Goal: Task Accomplishment & Management: Use online tool/utility

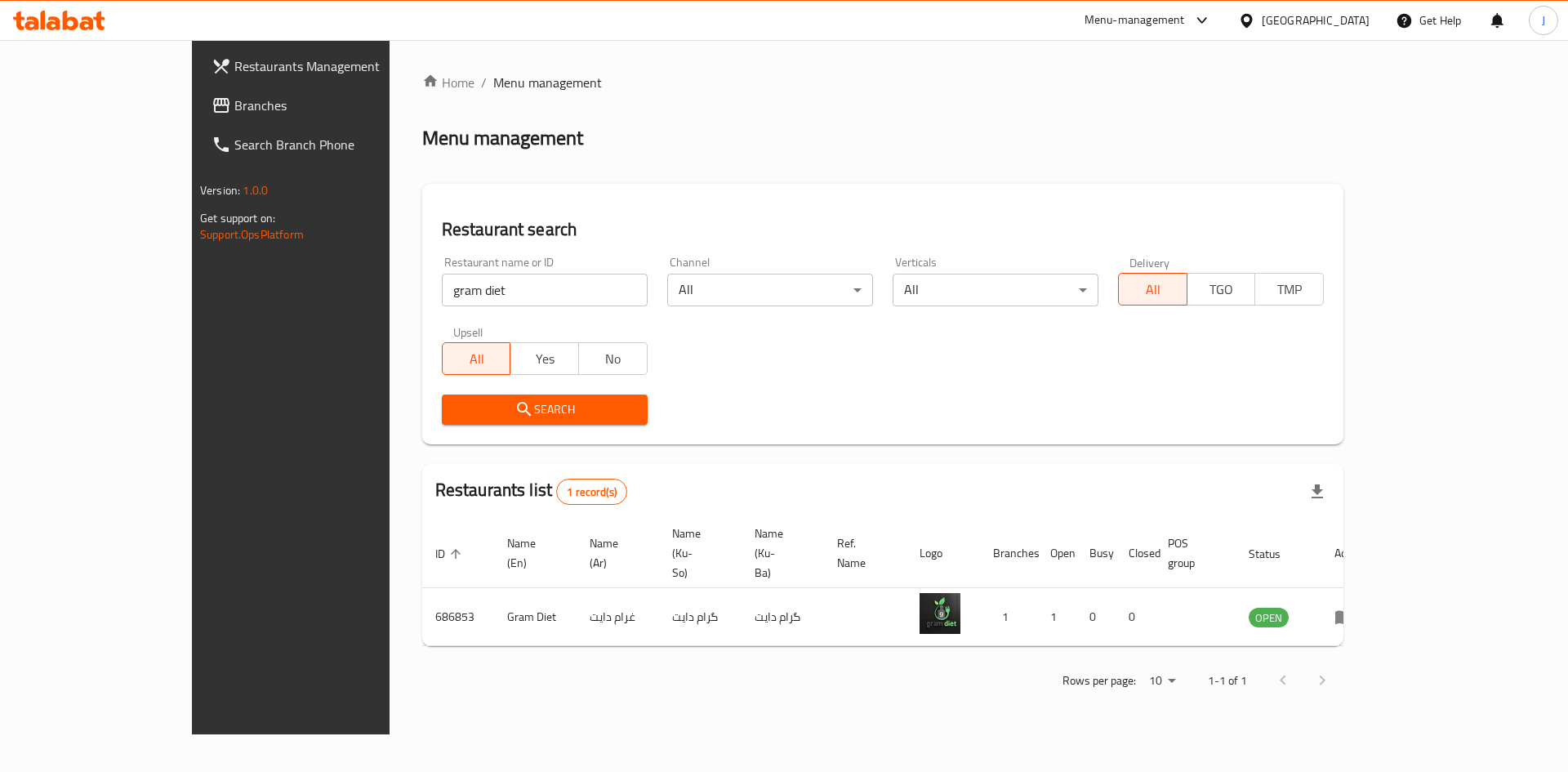
click at [474, 299] on input "gram diet" at bounding box center [544, 290] width 206 height 32
click button "Search" at bounding box center [544, 410] width 206 height 31
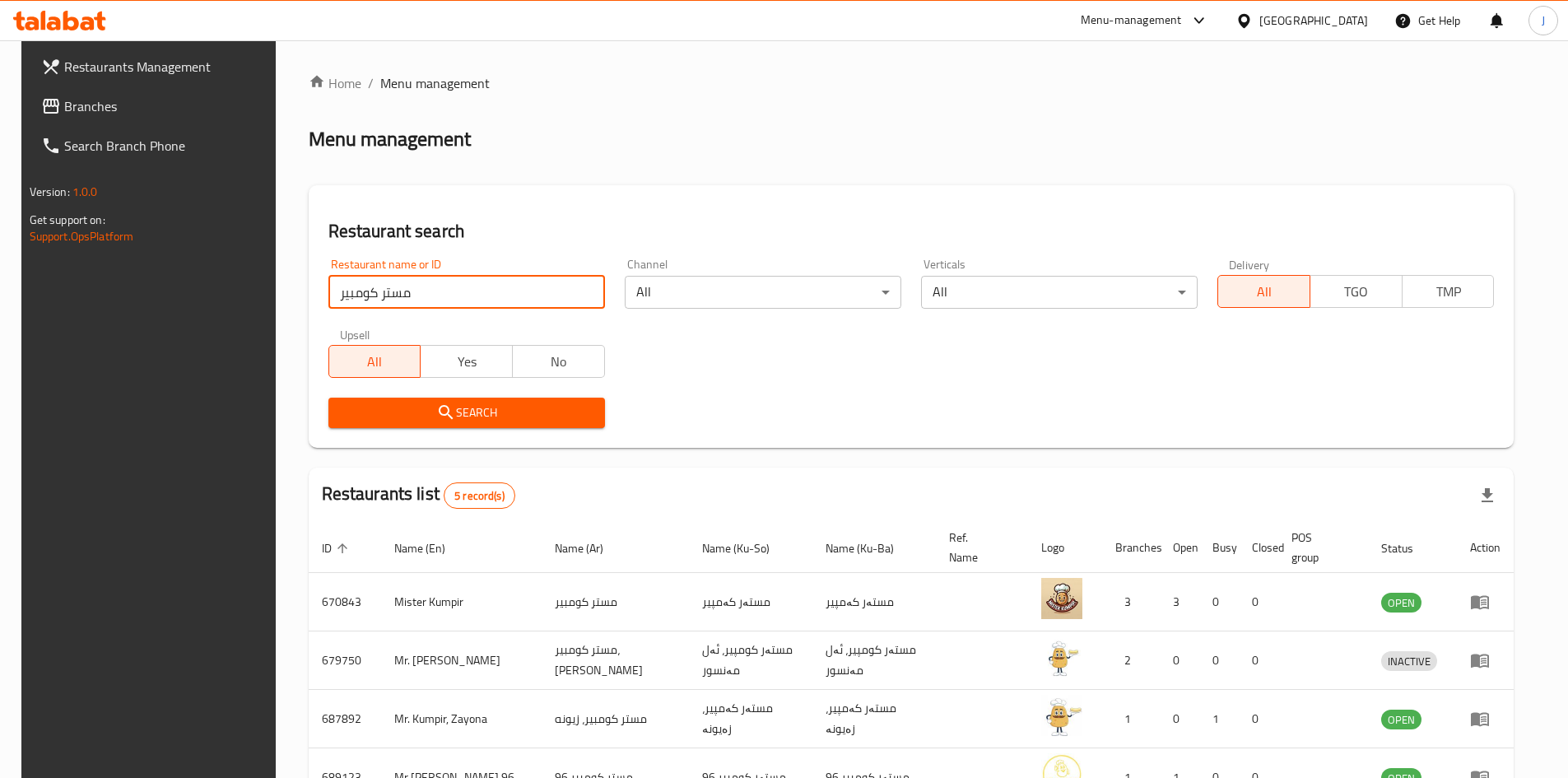
click at [433, 285] on input "مستر كومبير" at bounding box center [466, 292] width 277 height 33
click at [434, 287] on input "مستر كومبير" at bounding box center [466, 292] width 277 height 33
paste input "689123"
type input "689123"
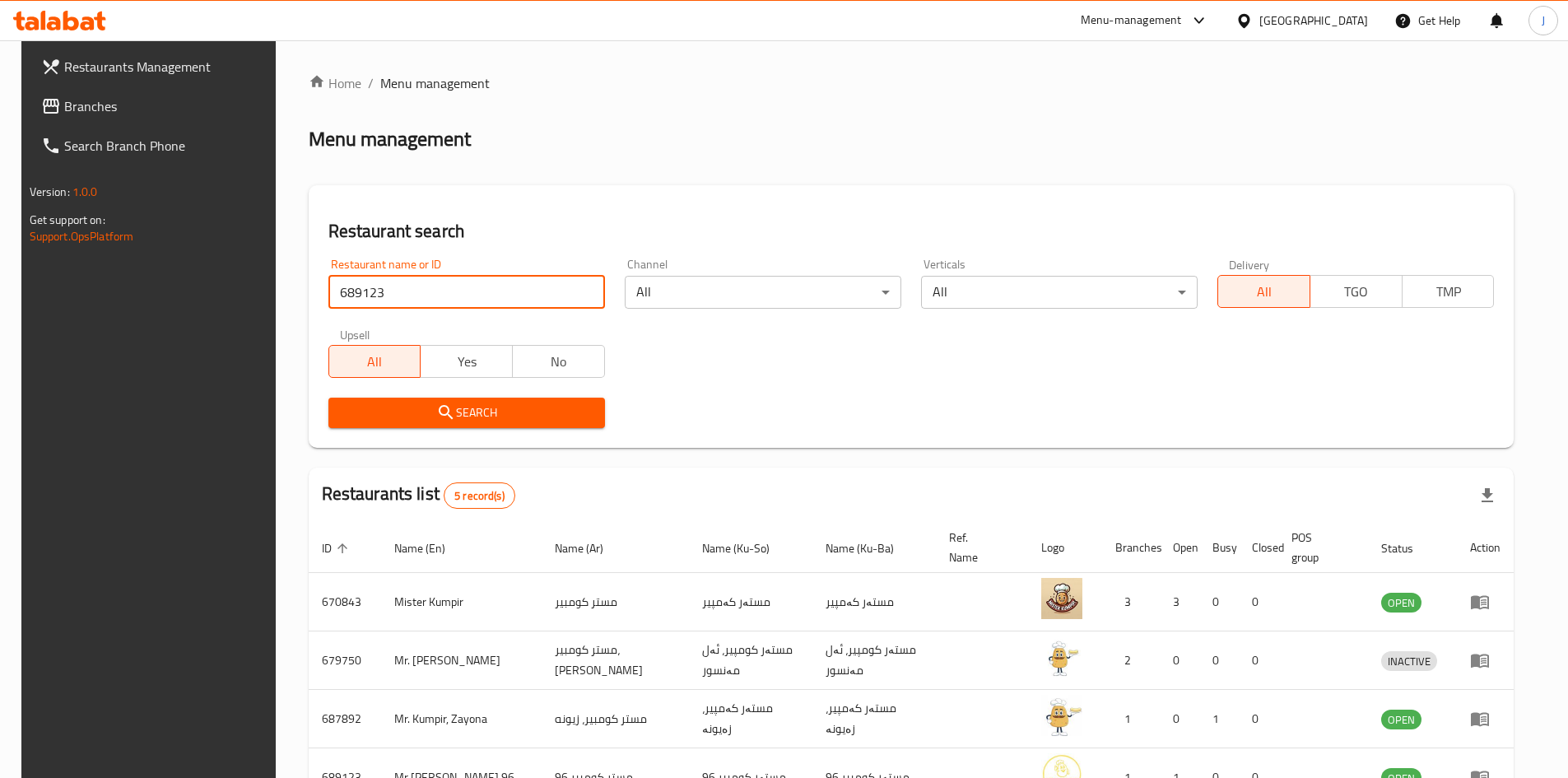
click button "Search" at bounding box center [466, 413] width 277 height 31
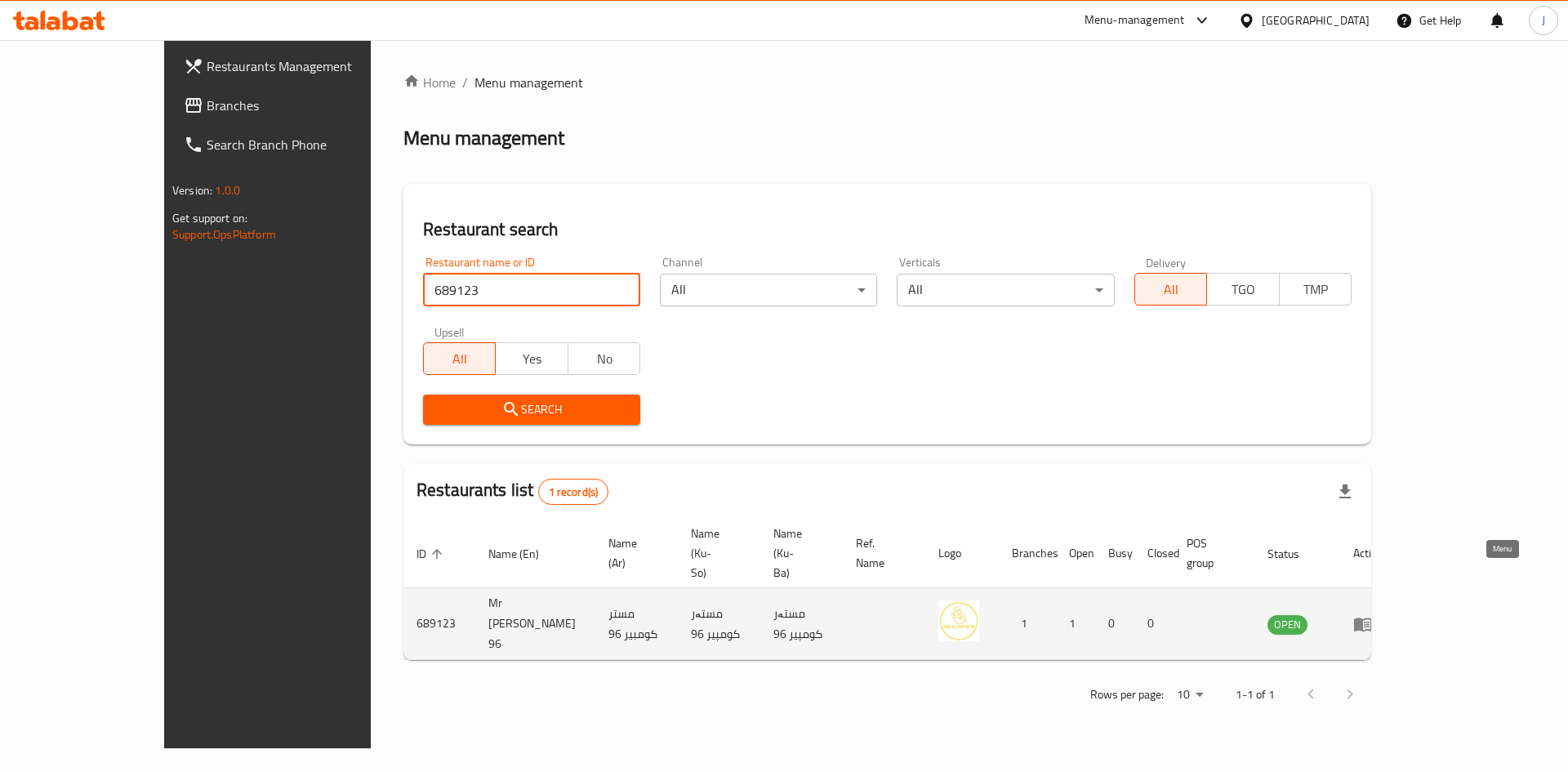
click at [1383, 614] on link "enhanced table" at bounding box center [1368, 624] width 31 height 20
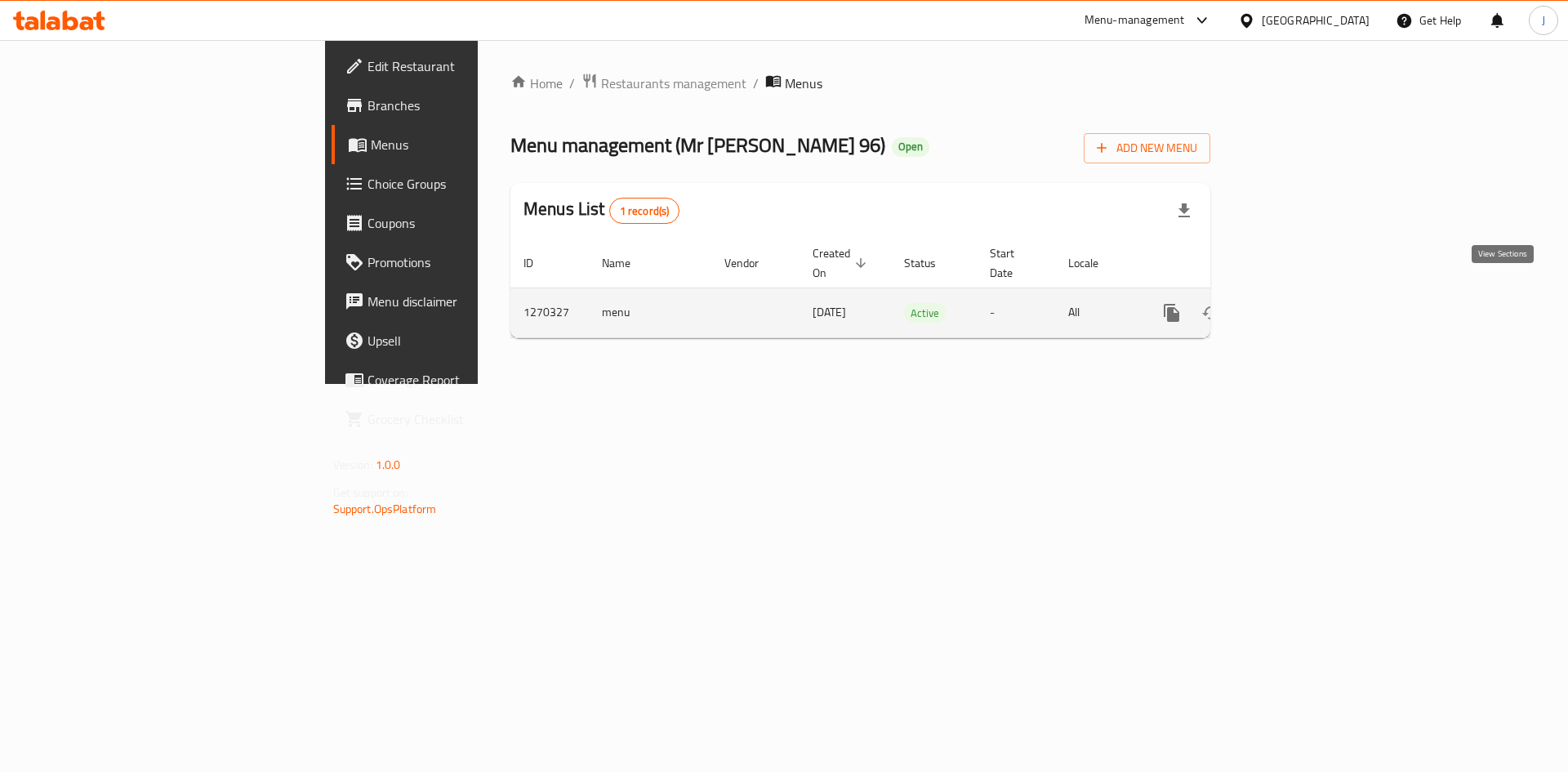
click at [1299, 303] on icon "enhanced table" at bounding box center [1289, 313] width 20 height 20
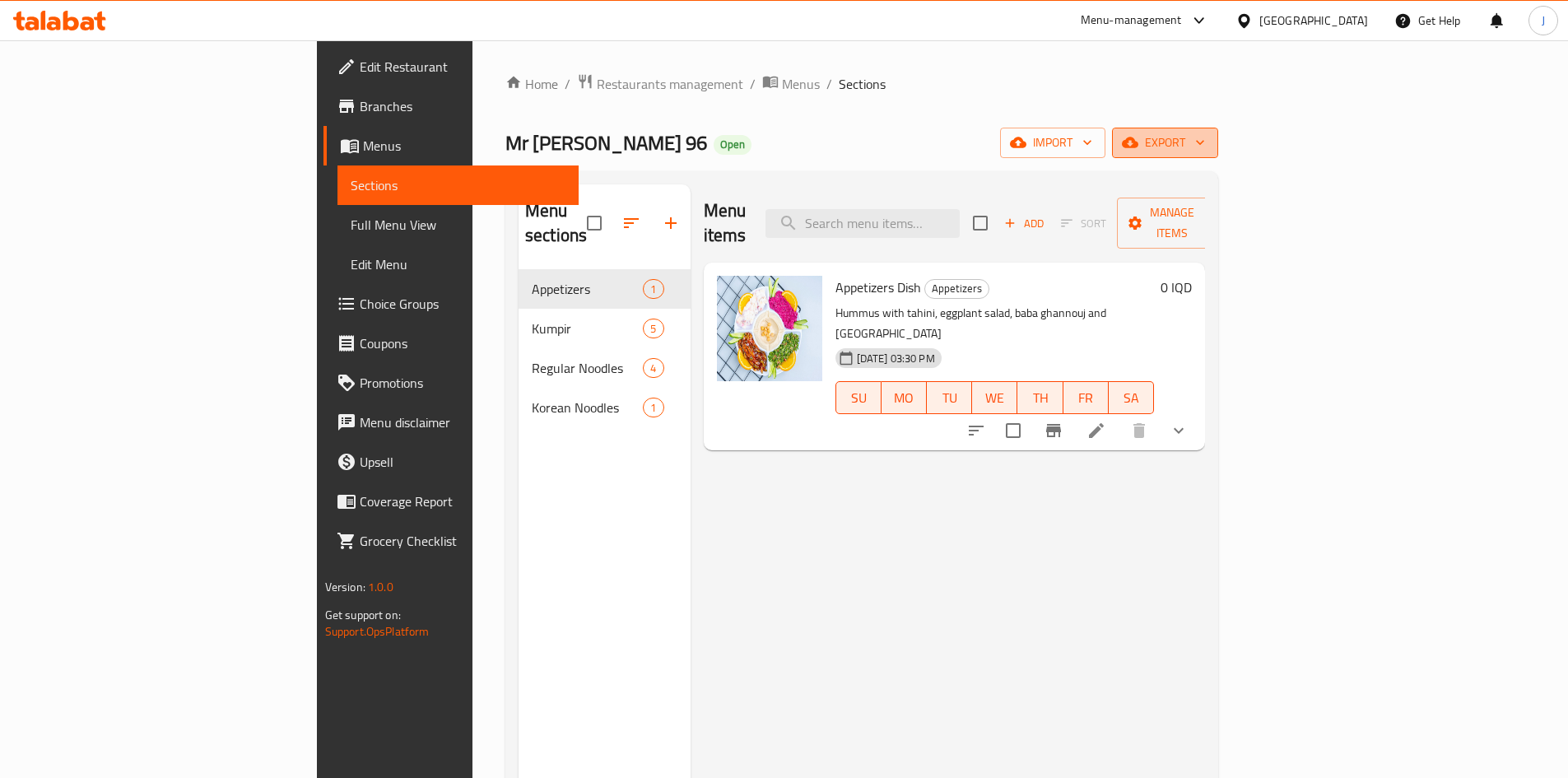
click at [1219, 155] on button "export" at bounding box center [1165, 143] width 106 height 31
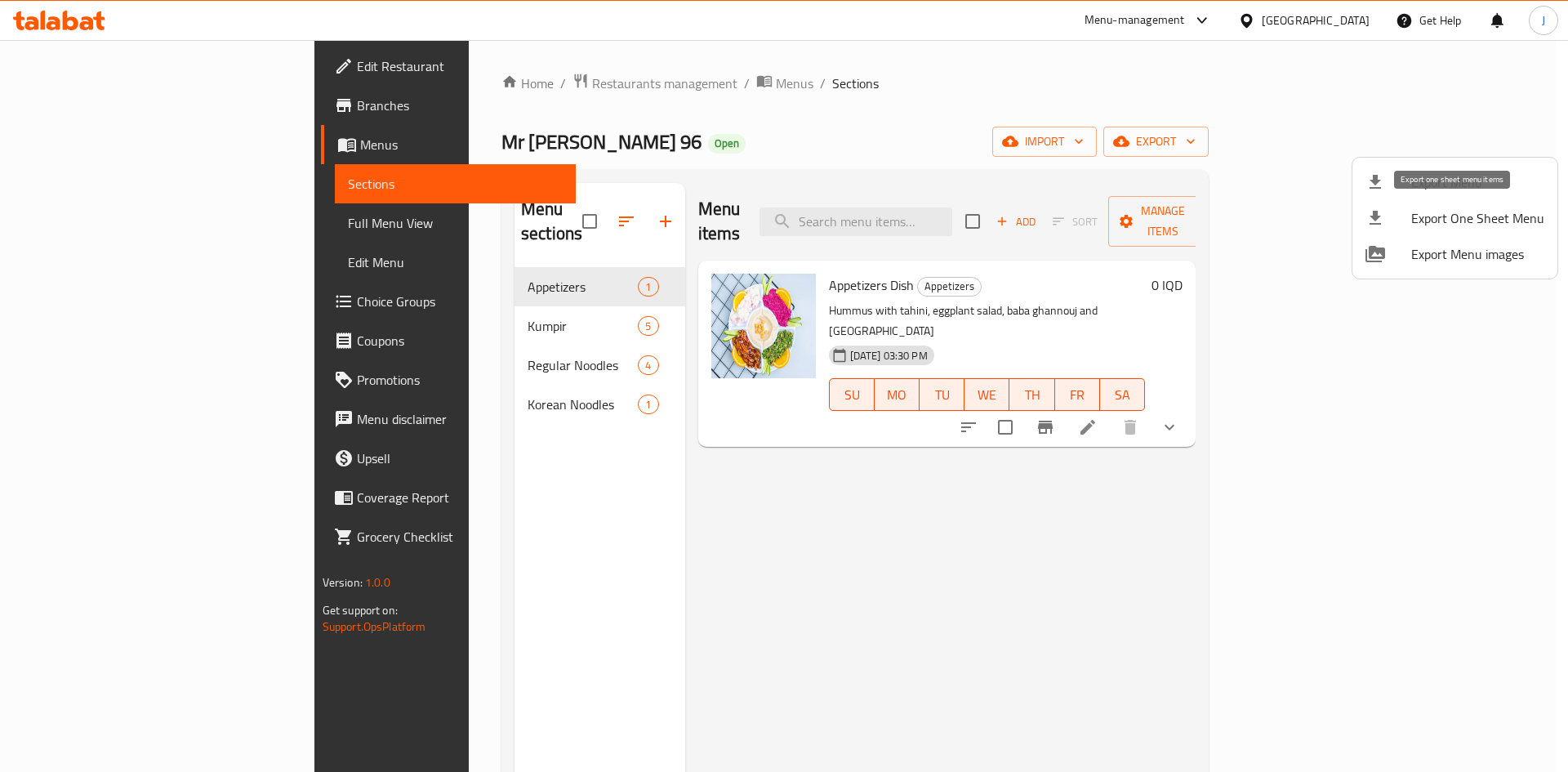
click at [1448, 227] on span "Export One Sheet Menu" at bounding box center [1477, 219] width 133 height 20
click at [361, 315] on div at bounding box center [784, 386] width 1568 height 772
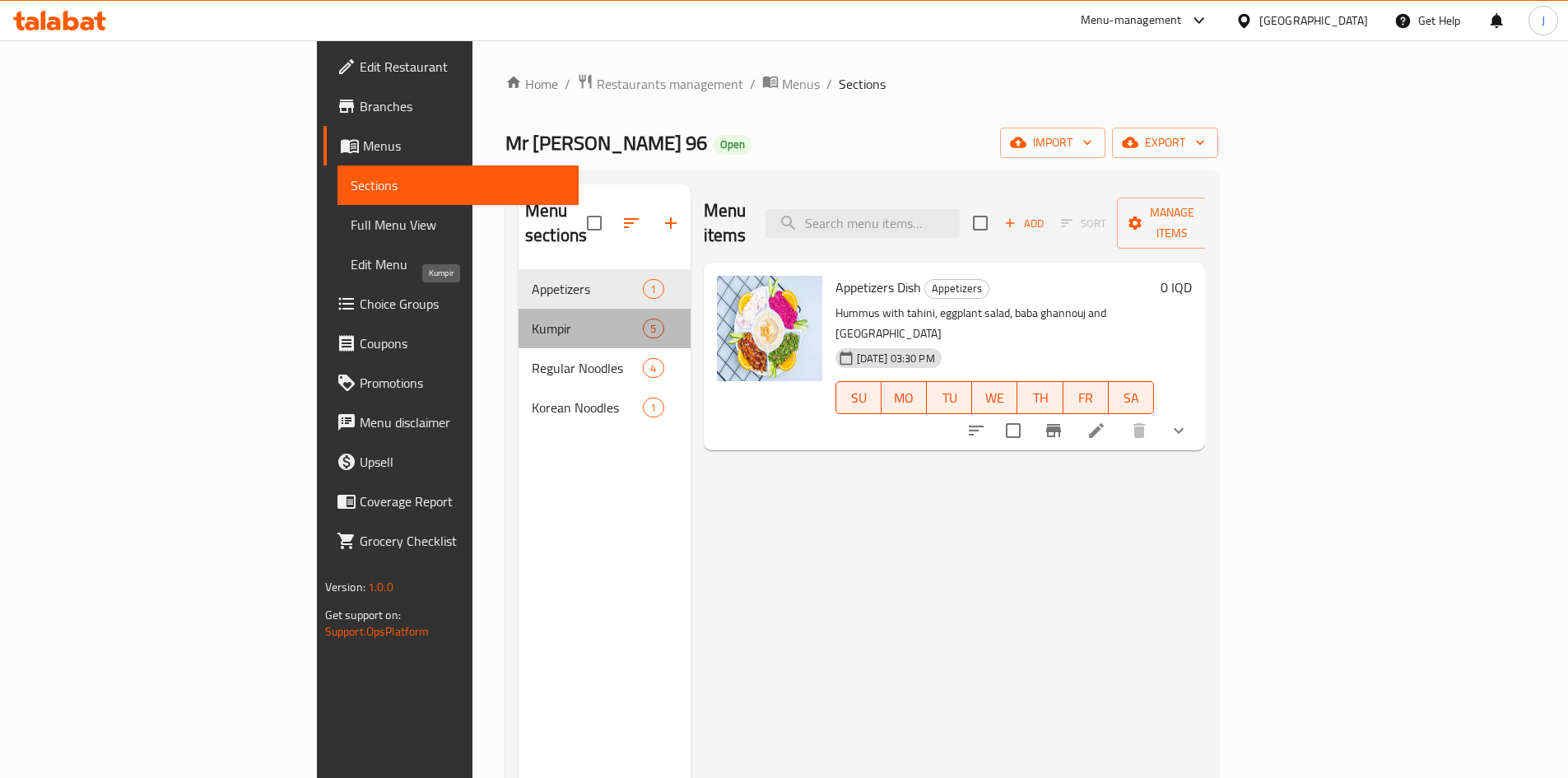
click at [532, 319] on span "Kumpir" at bounding box center [588, 328] width 111 height 20
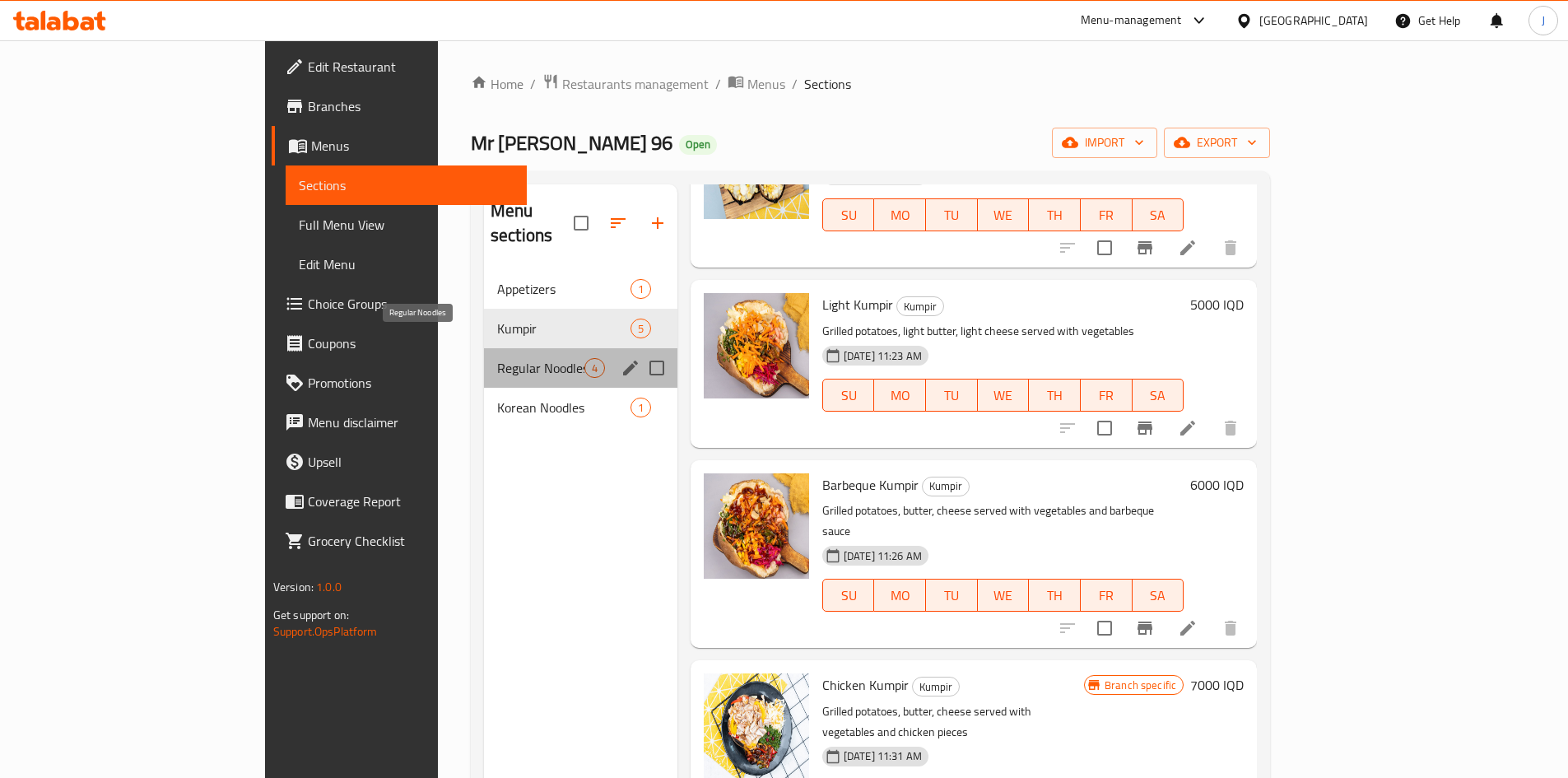
click at [497, 358] on span "Regular Noodles" at bounding box center [541, 368] width 87 height 20
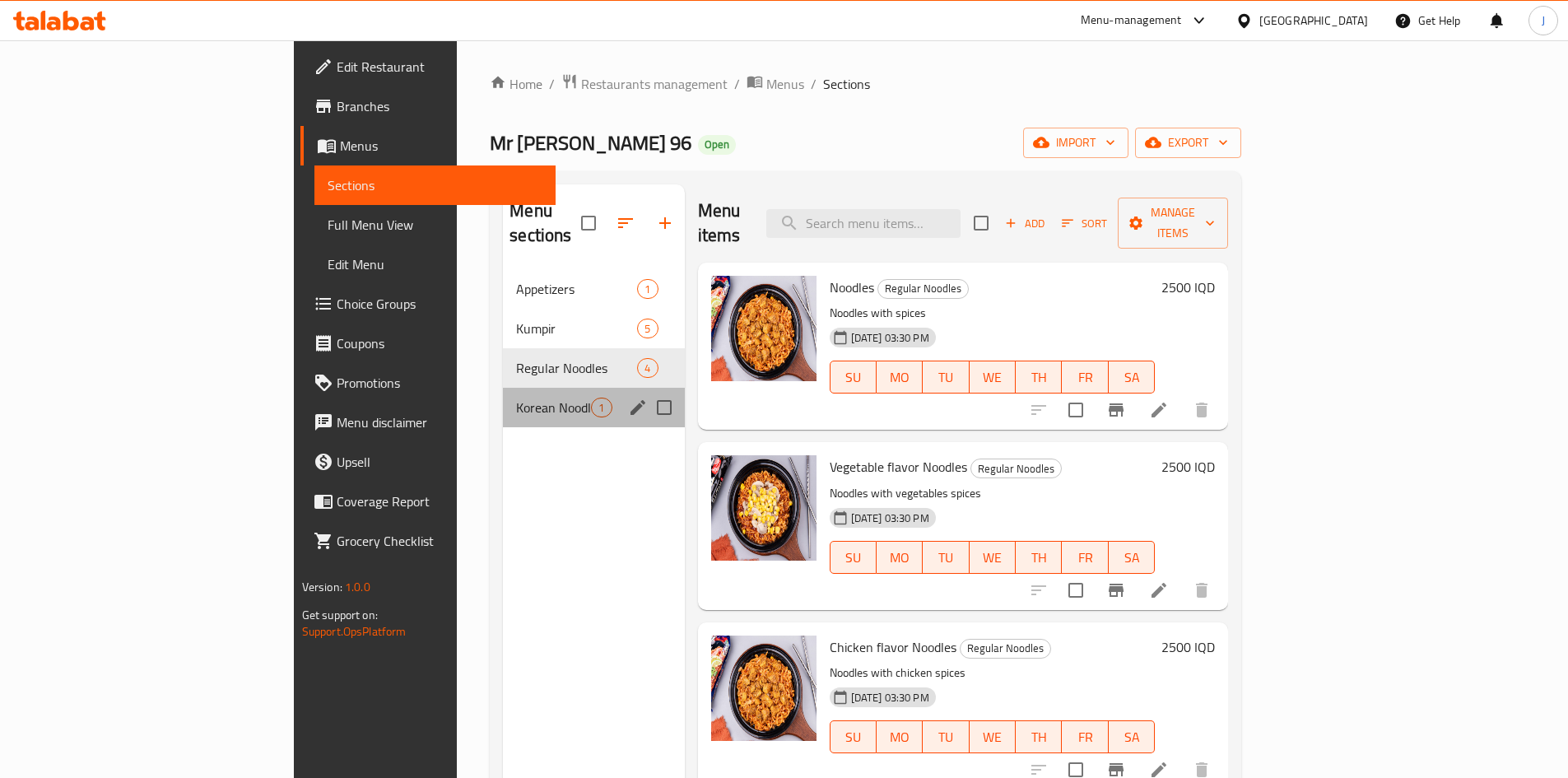
click at [503, 397] on div "Korean Noodles 1" at bounding box center [593, 408] width 182 height 40
